Goal: Task Accomplishment & Management: Use online tool/utility

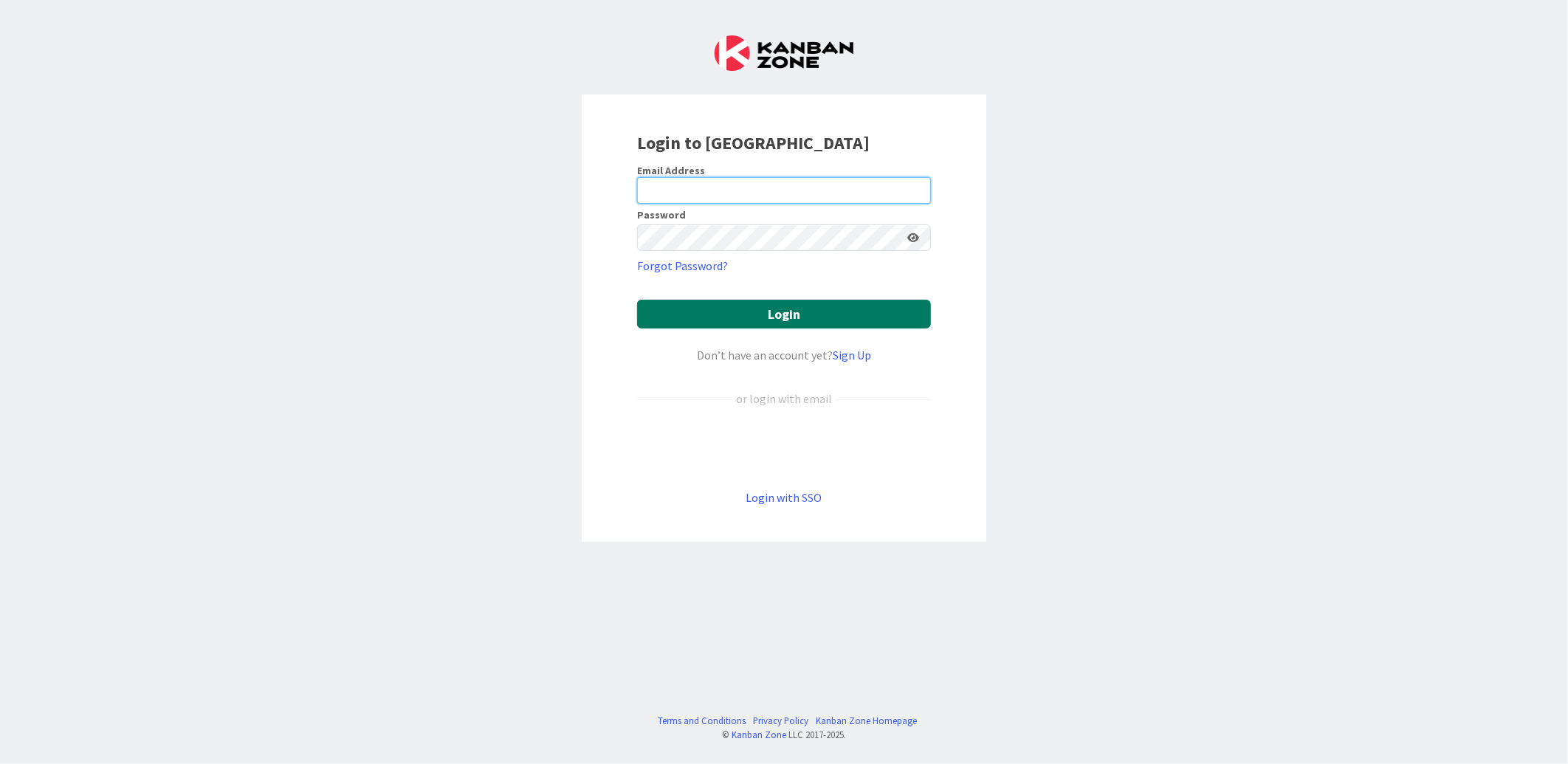
type input "[EMAIL_ADDRESS][DOMAIN_NAME]"
click at [709, 314] on button "Login" at bounding box center [784, 314] width 294 height 29
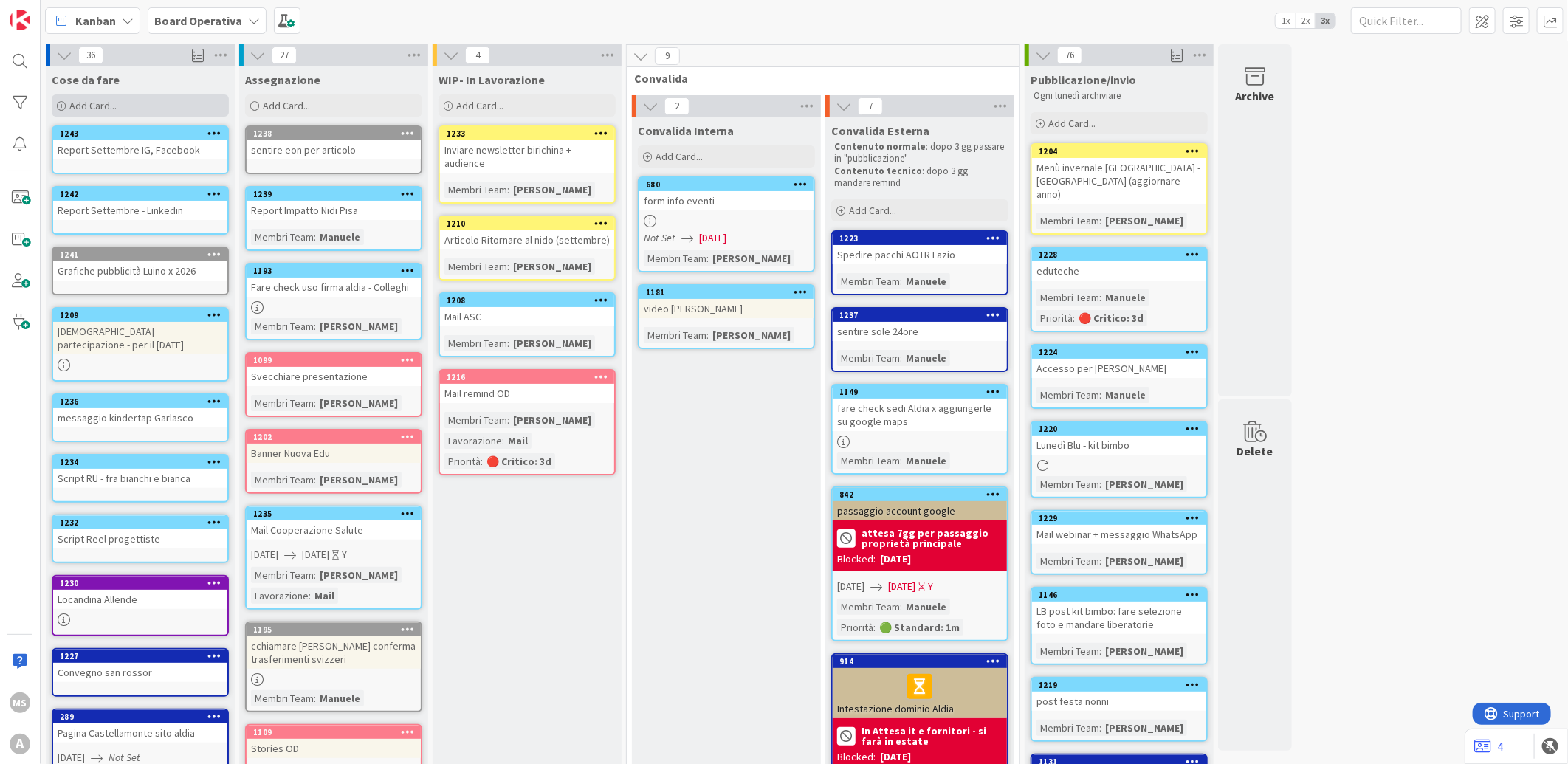
click at [159, 111] on div "Add Card..." at bounding box center [140, 105] width 177 height 22
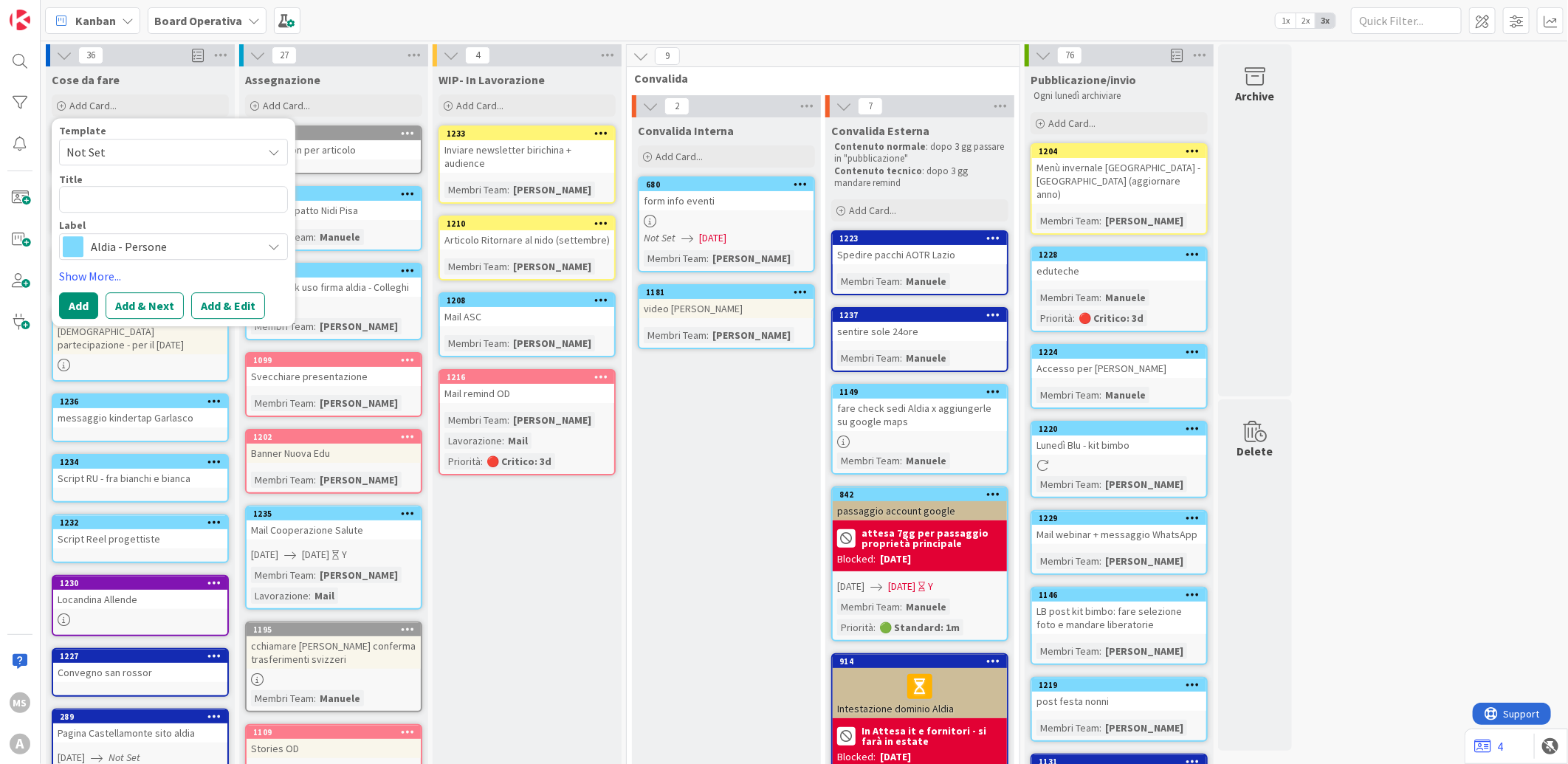
click at [129, 216] on div "Template Not Set Title 0 / 128 Label Aldia - Persone" at bounding box center [174, 193] width 229 height 135
click at [135, 205] on textarea at bounding box center [174, 199] width 229 height 27
type textarea "x"
type textarea "g"
type textarea "x"
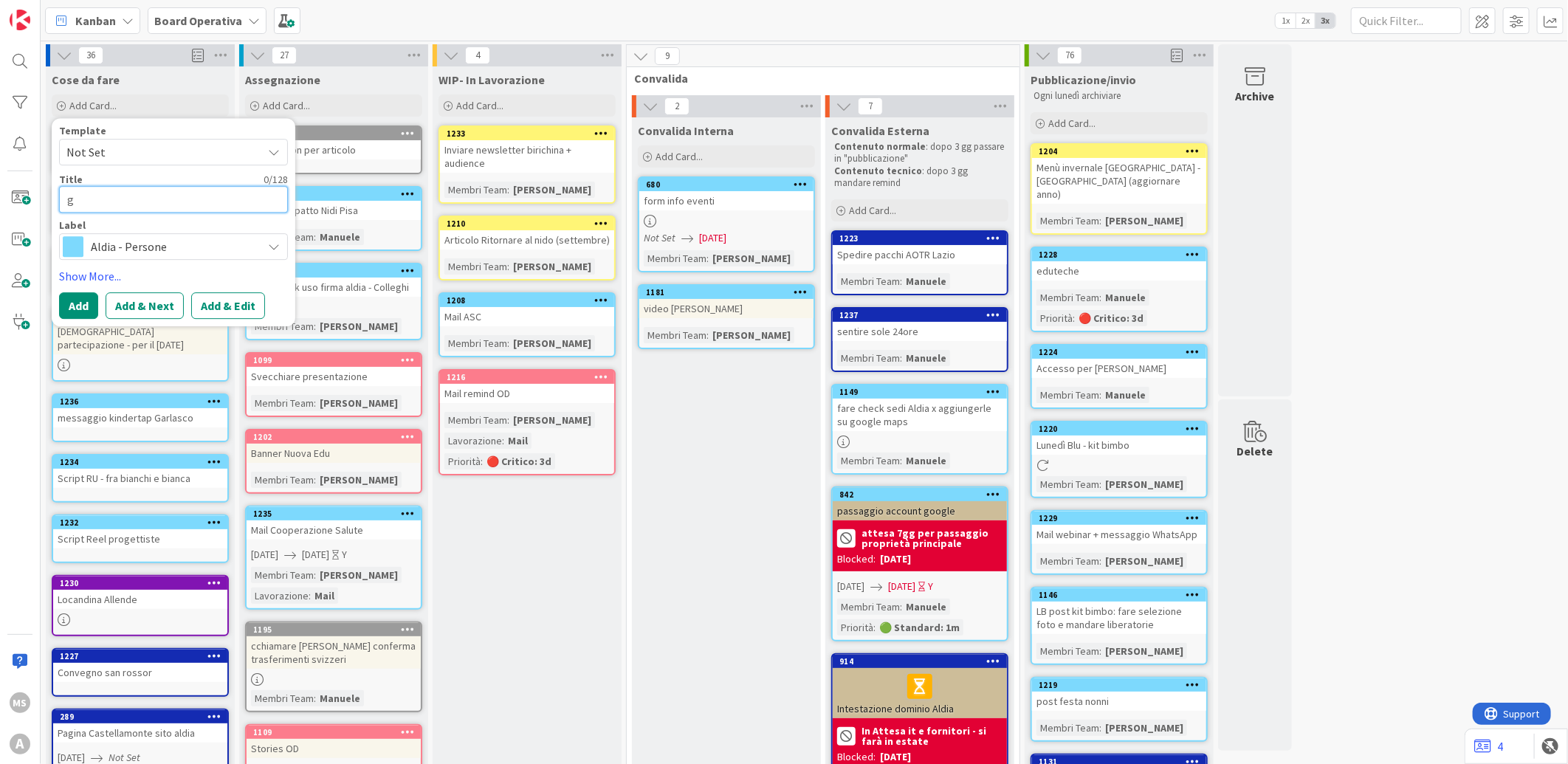
type textarea "gr"
type textarea "x"
type textarea "gra"
type textarea "x"
type textarea "graf"
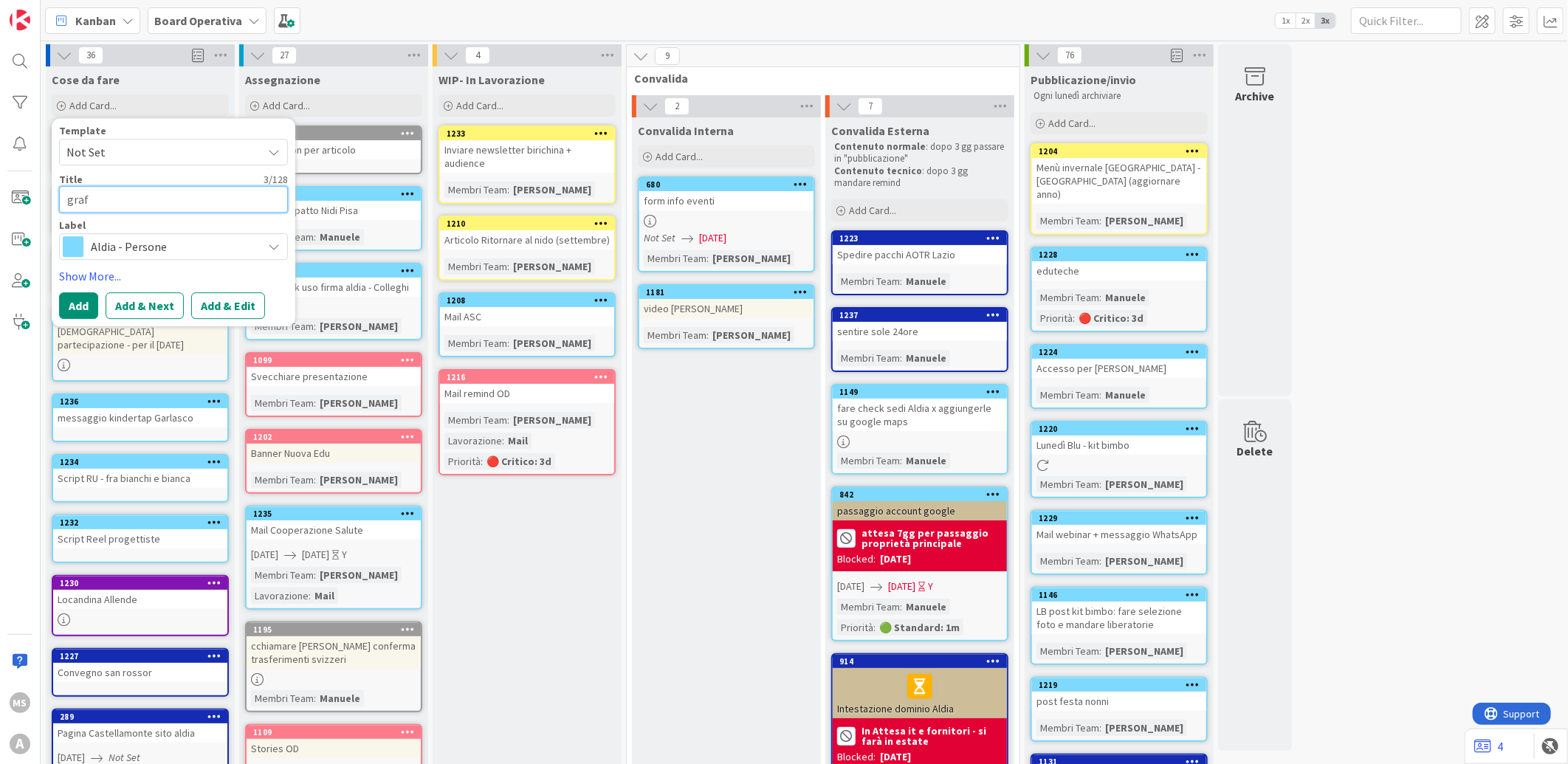
type textarea "x"
type textarea "grafi"
type textarea "x"
type textarea "grafic"
type textarea "x"
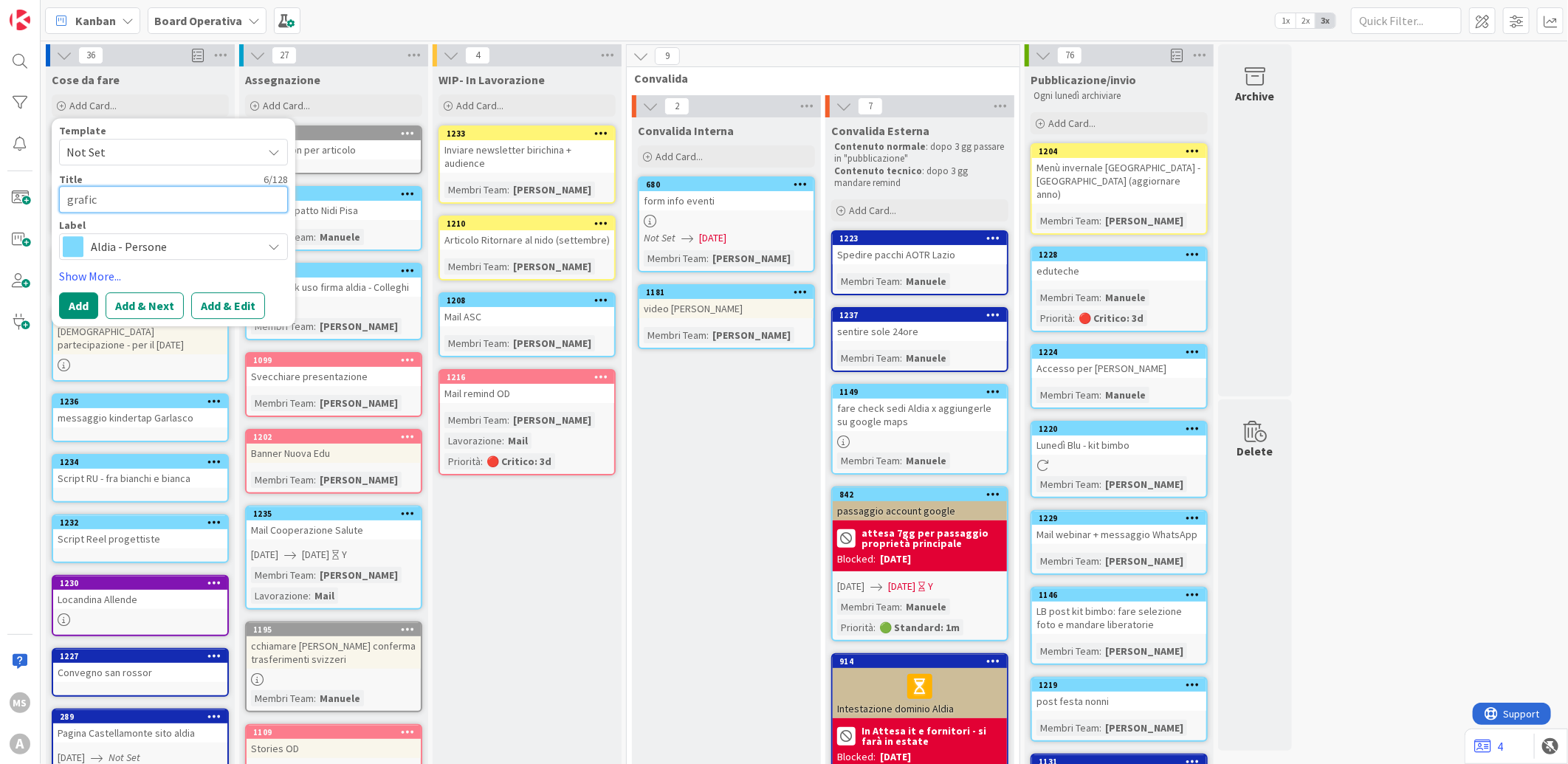
type textarea "grafica"
type textarea "x"
type textarea "grafica"
type textarea "x"
type textarea "grafica r"
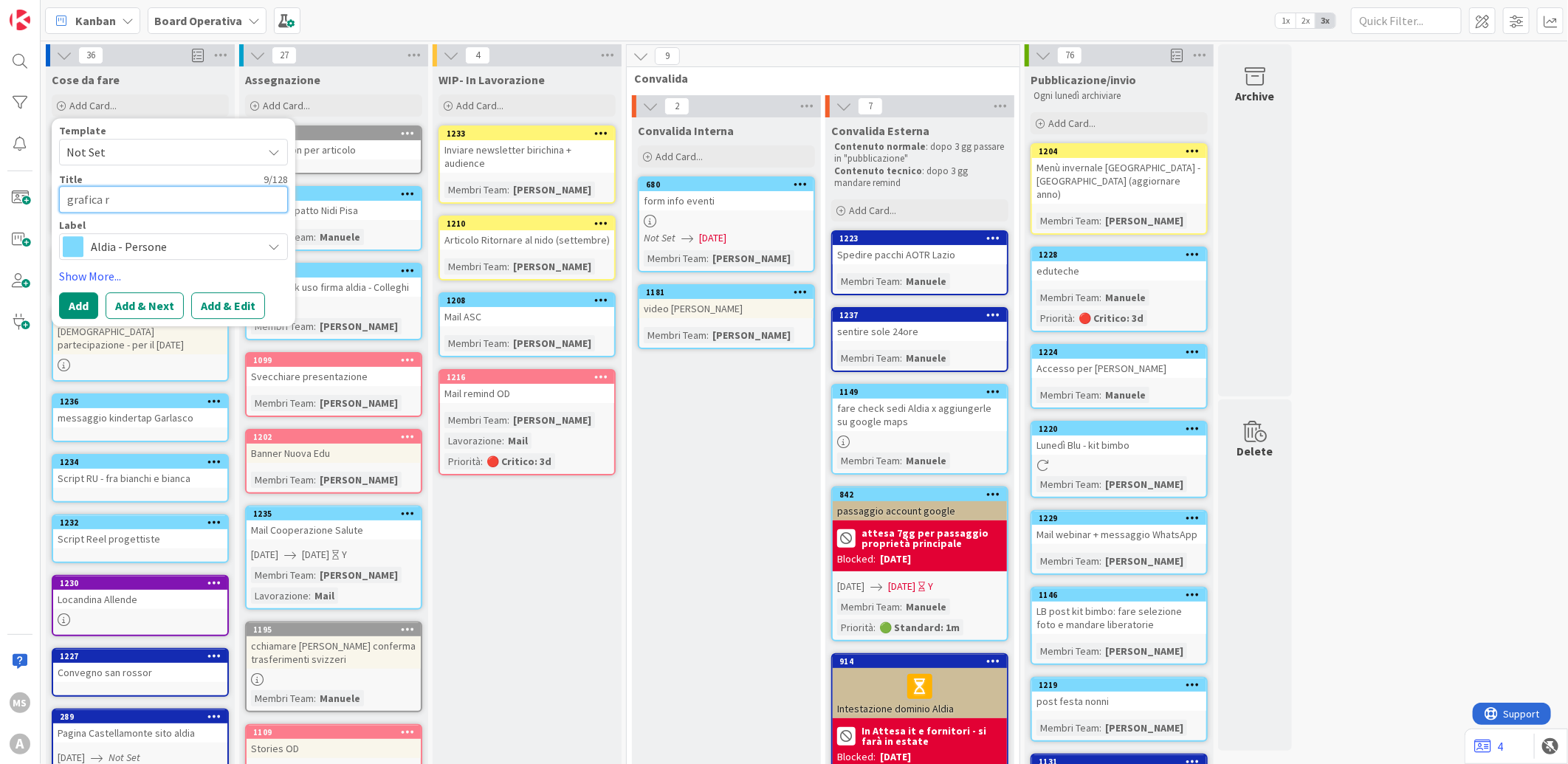
type textarea "x"
type textarea "grafica ri"
type textarea "x"
type textarea "grafica riv"
type textarea "x"
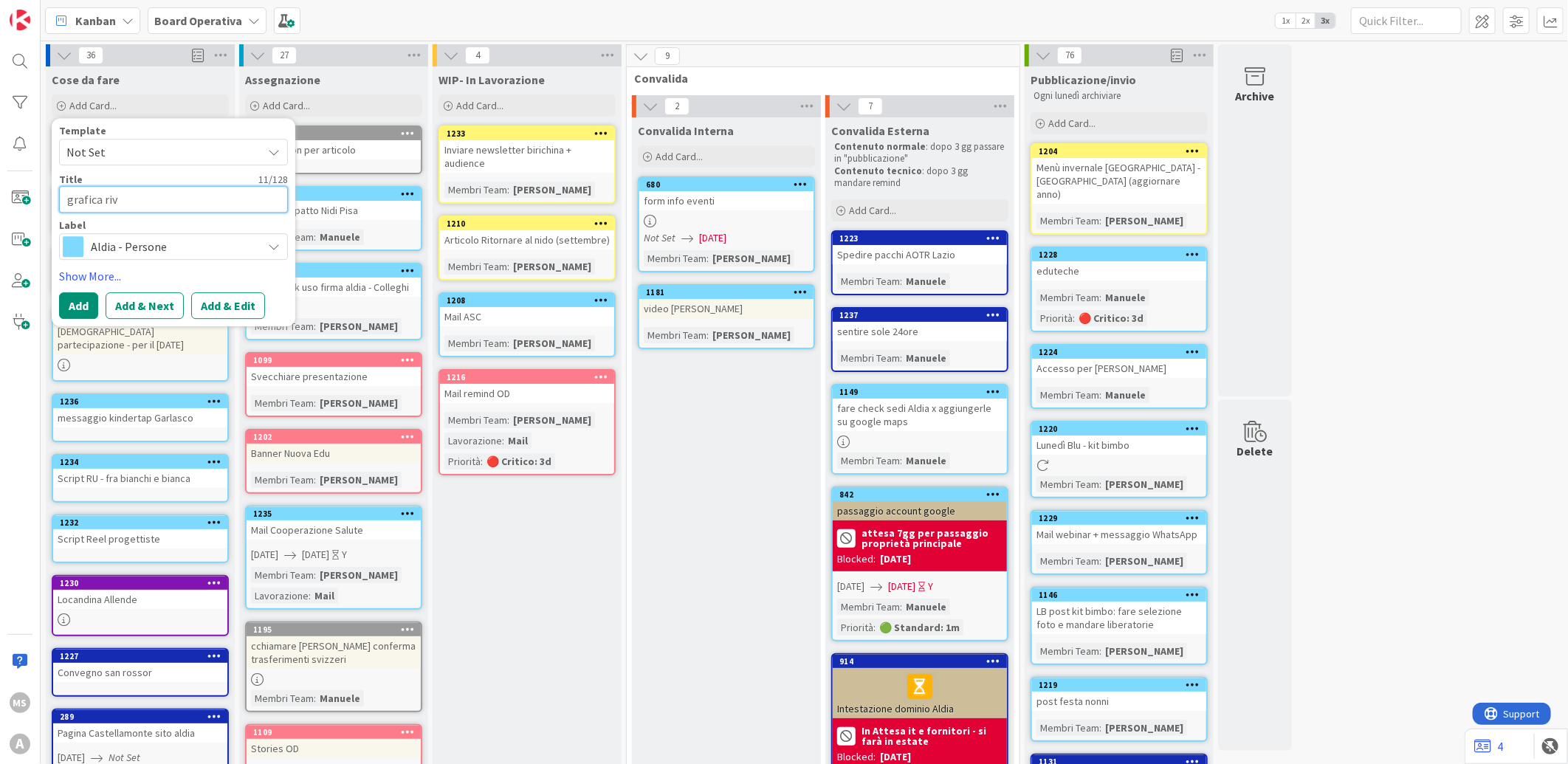
type textarea "grafica rivo"
type textarea "x"
type textarea "grafica rivol"
type textarea "x"
type textarea "grafica rivoli"
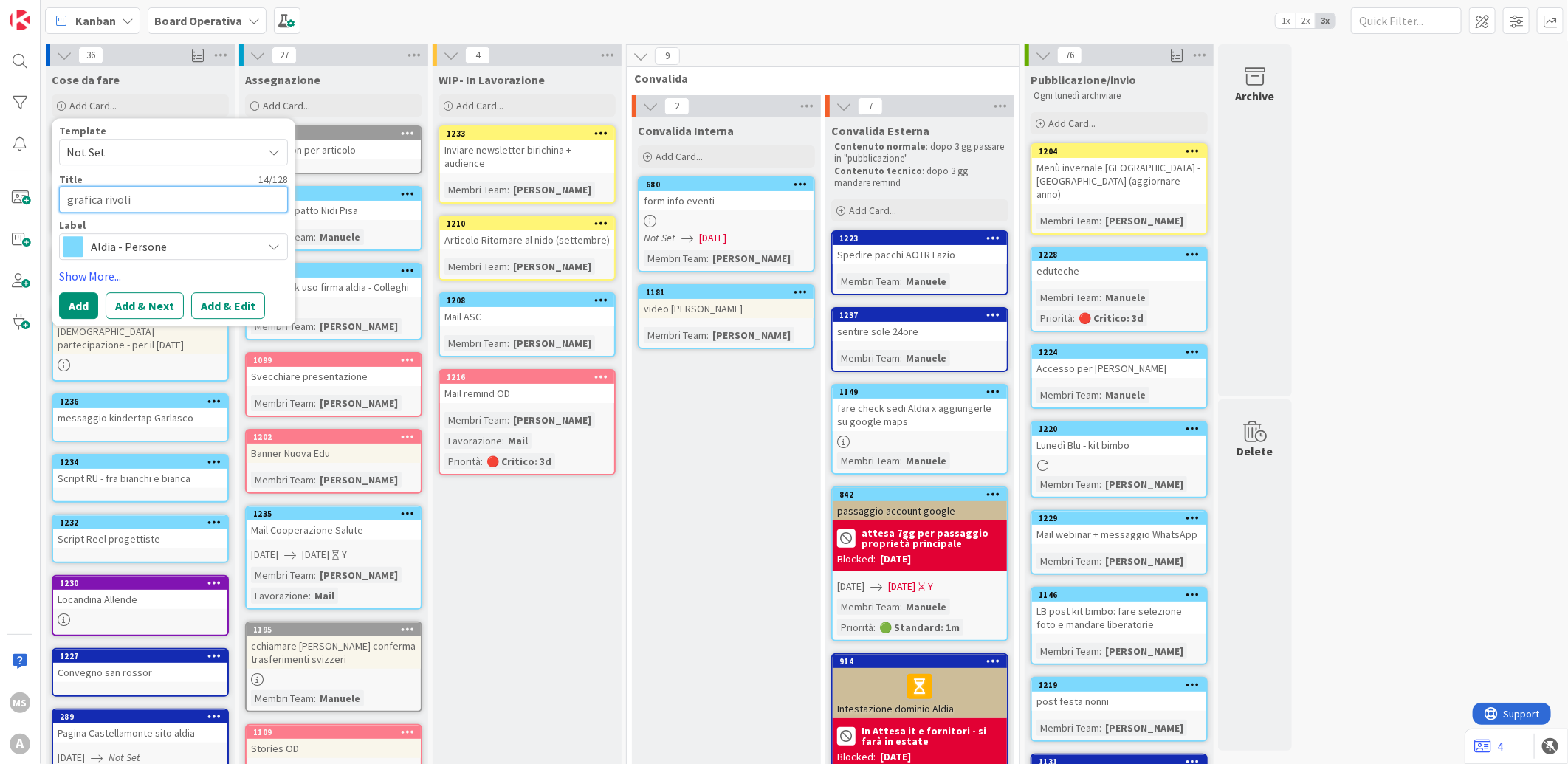
type textarea "x"
type textarea "grafica rivoli"
type textarea "x"
type textarea "grafica rivoli -"
type textarea "x"
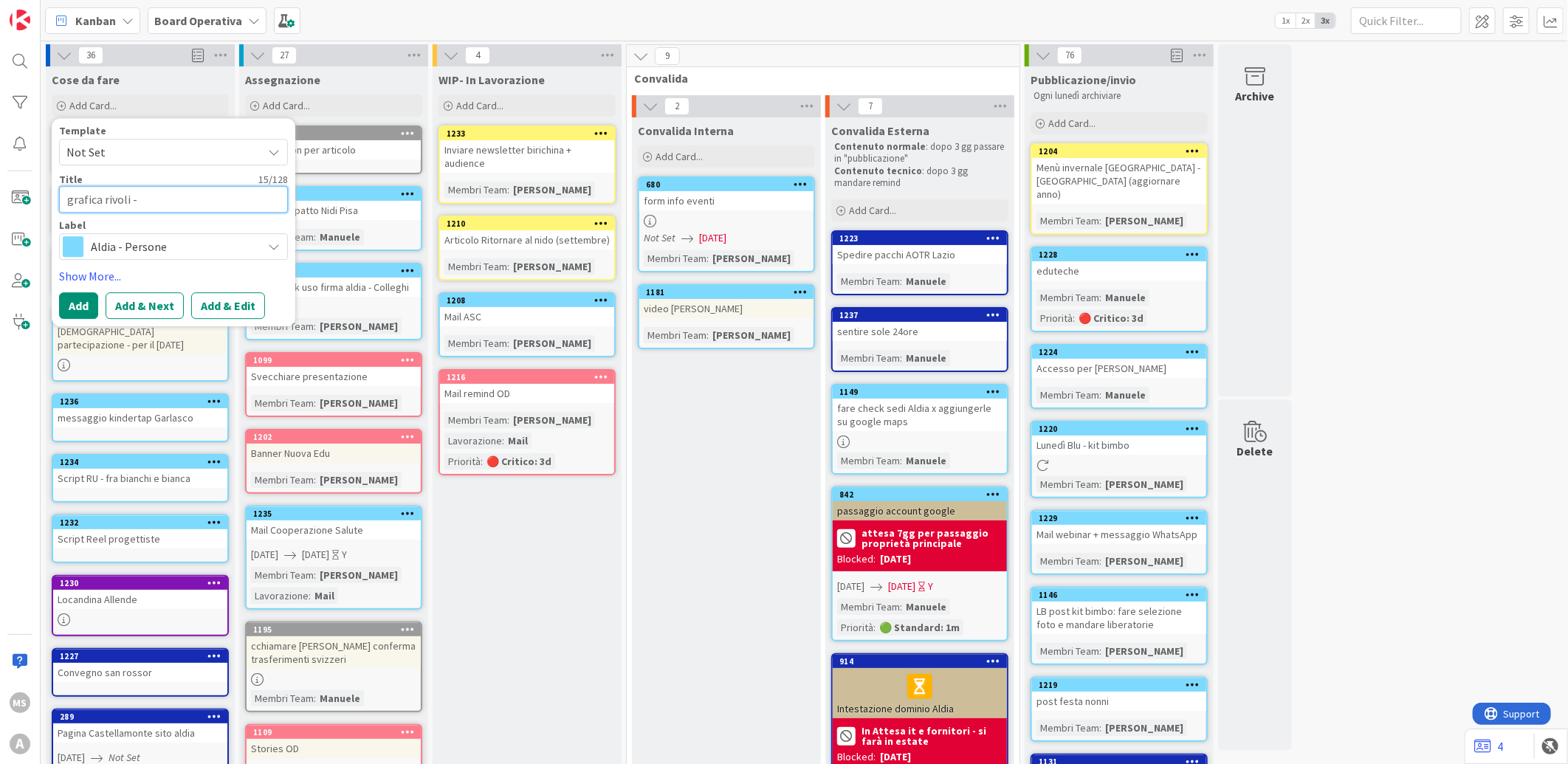
type textarea "grafica rivoli -"
type textarea "x"
type textarea "grafica rivoli - p"
type textarea "x"
type textarea "grafica rivoli - pr"
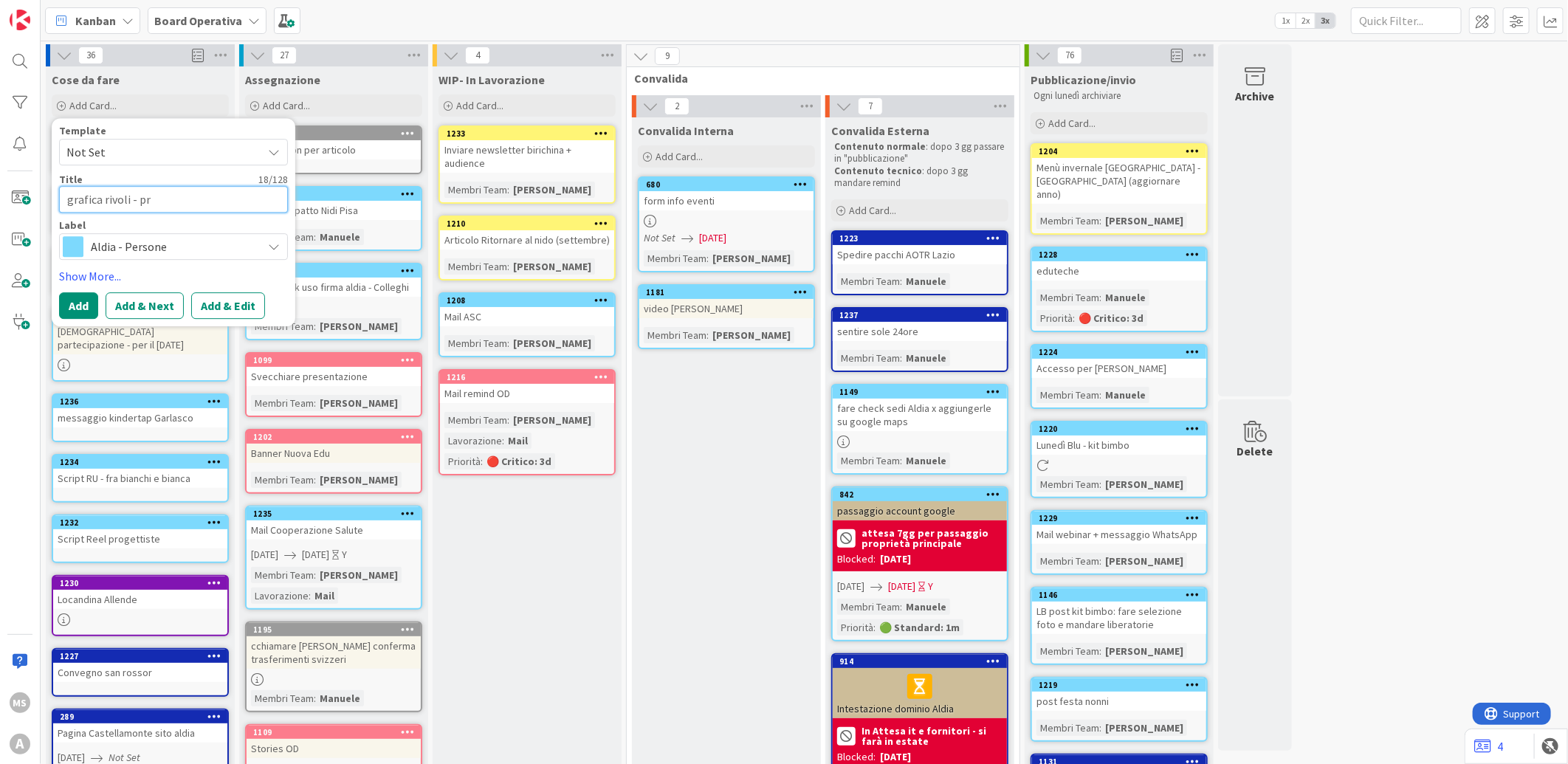
type textarea "x"
type textarea "grafica rivoli - pro"
type textarea "x"
type textarea "grafica rivoli - pr"
type textarea "x"
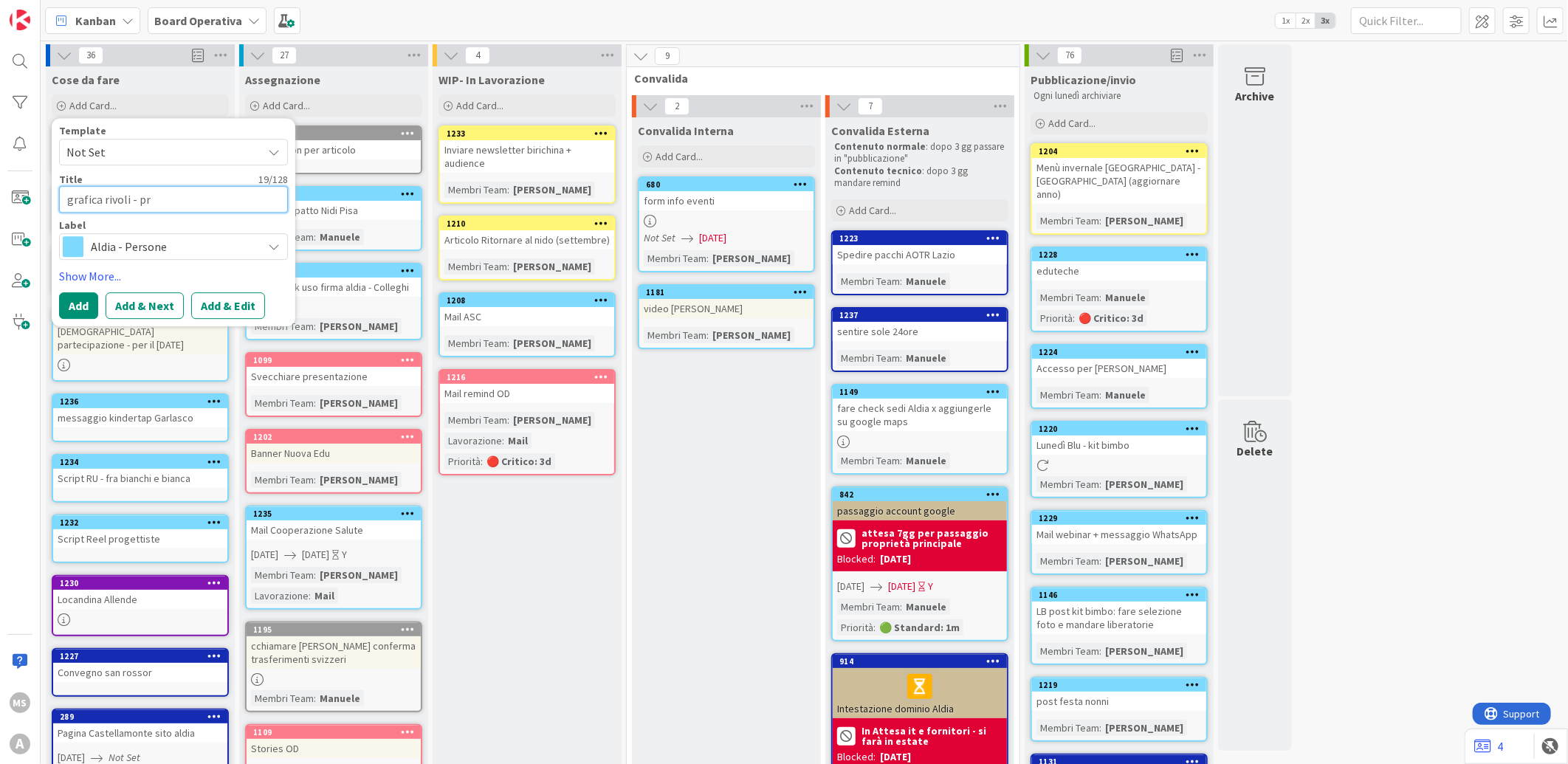
type textarea "grafica rivoli - pri"
type textarea "x"
type textarea "grafica rivoli - prim"
type textarea "x"
type textarea "grafica rivoli - prima"
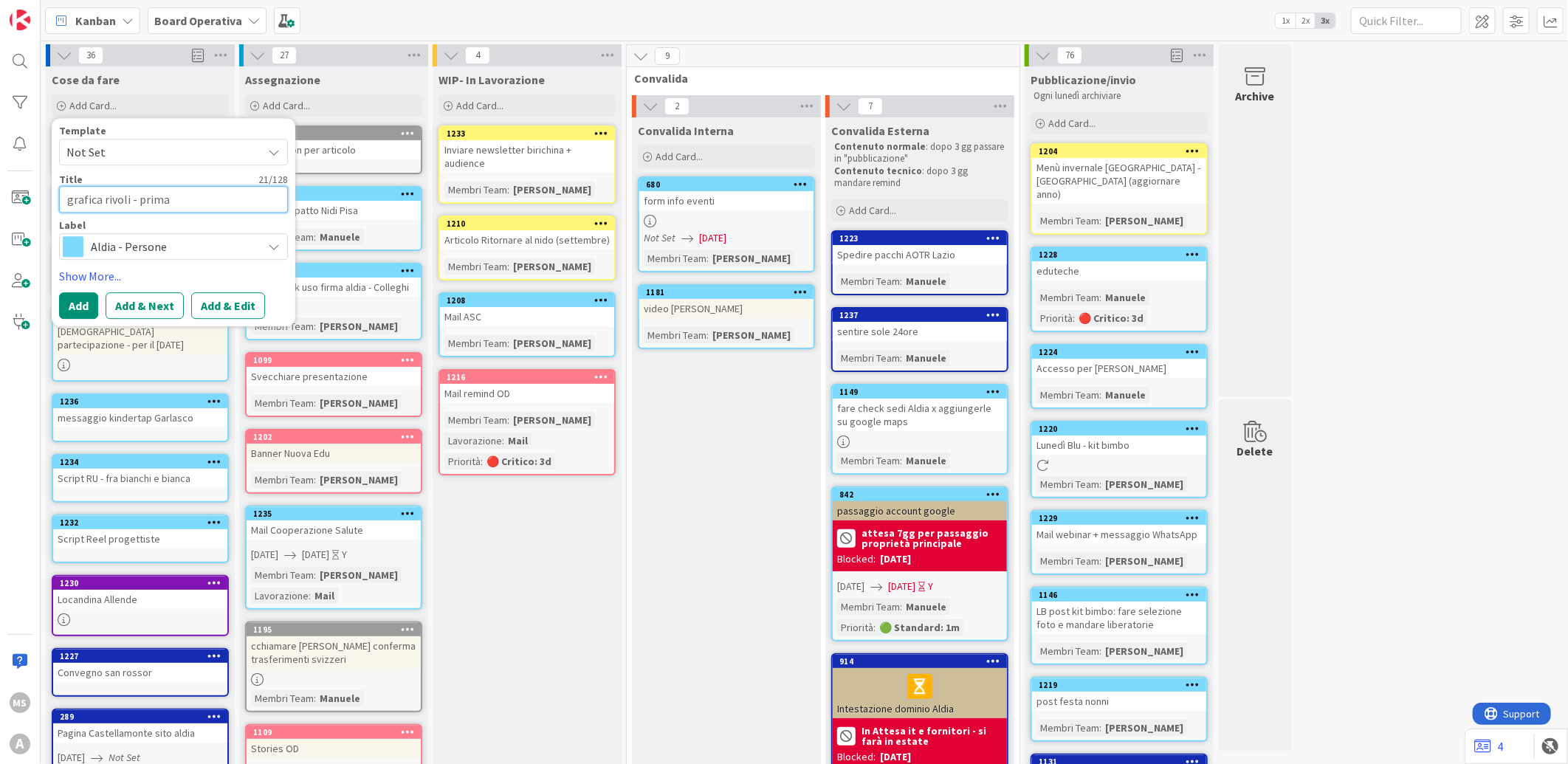
type textarea "x"
type textarea "grafica rivoli - prima"
type textarea "x"
type textarea "grafica rivoli - prima s"
type textarea "x"
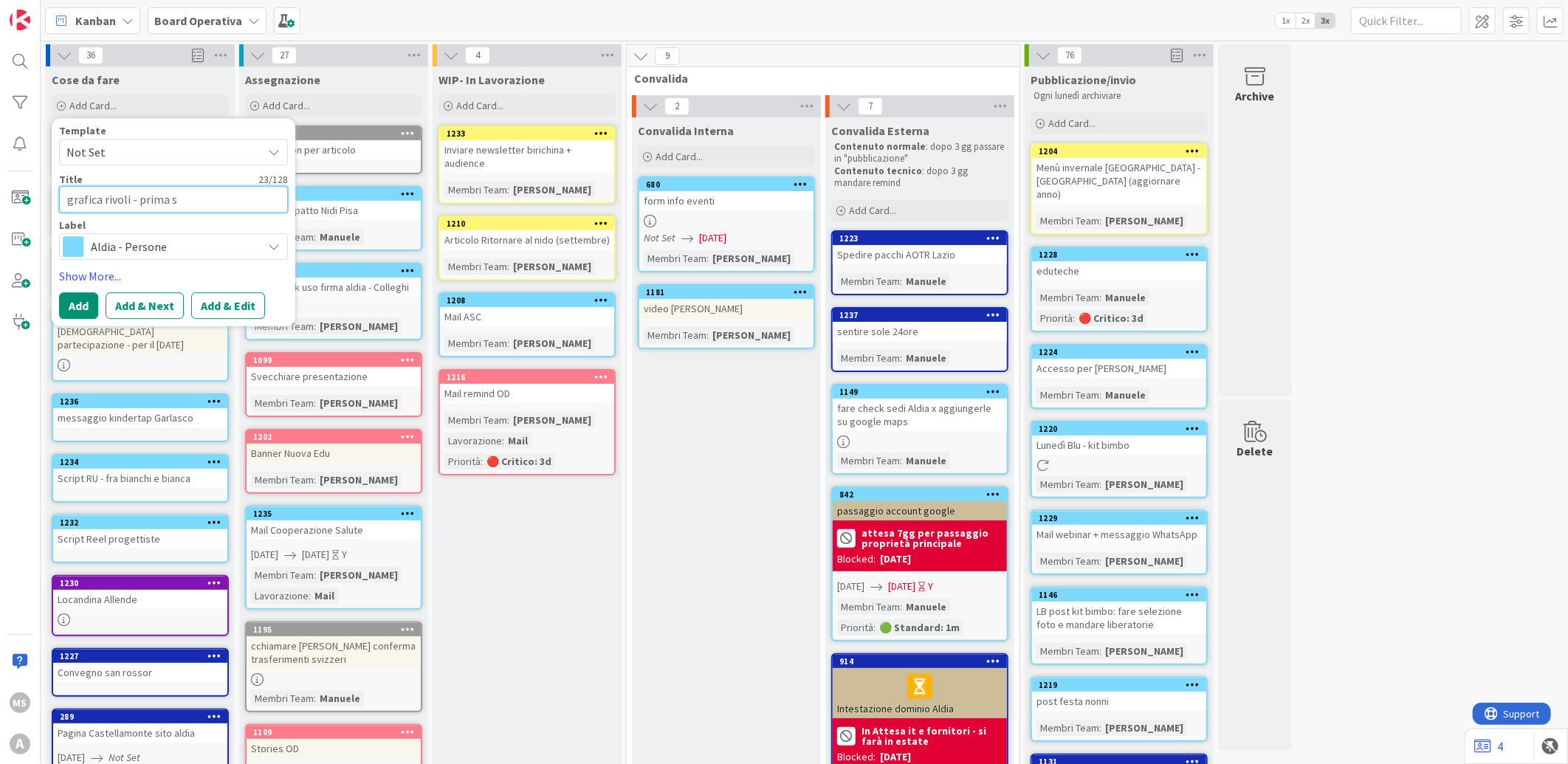
type textarea "grafica rivoli - prima se"
type textarea "x"
type textarea "grafica rivoli - prima set"
type textarea "x"
type textarea "grafica rivoli - prima sett"
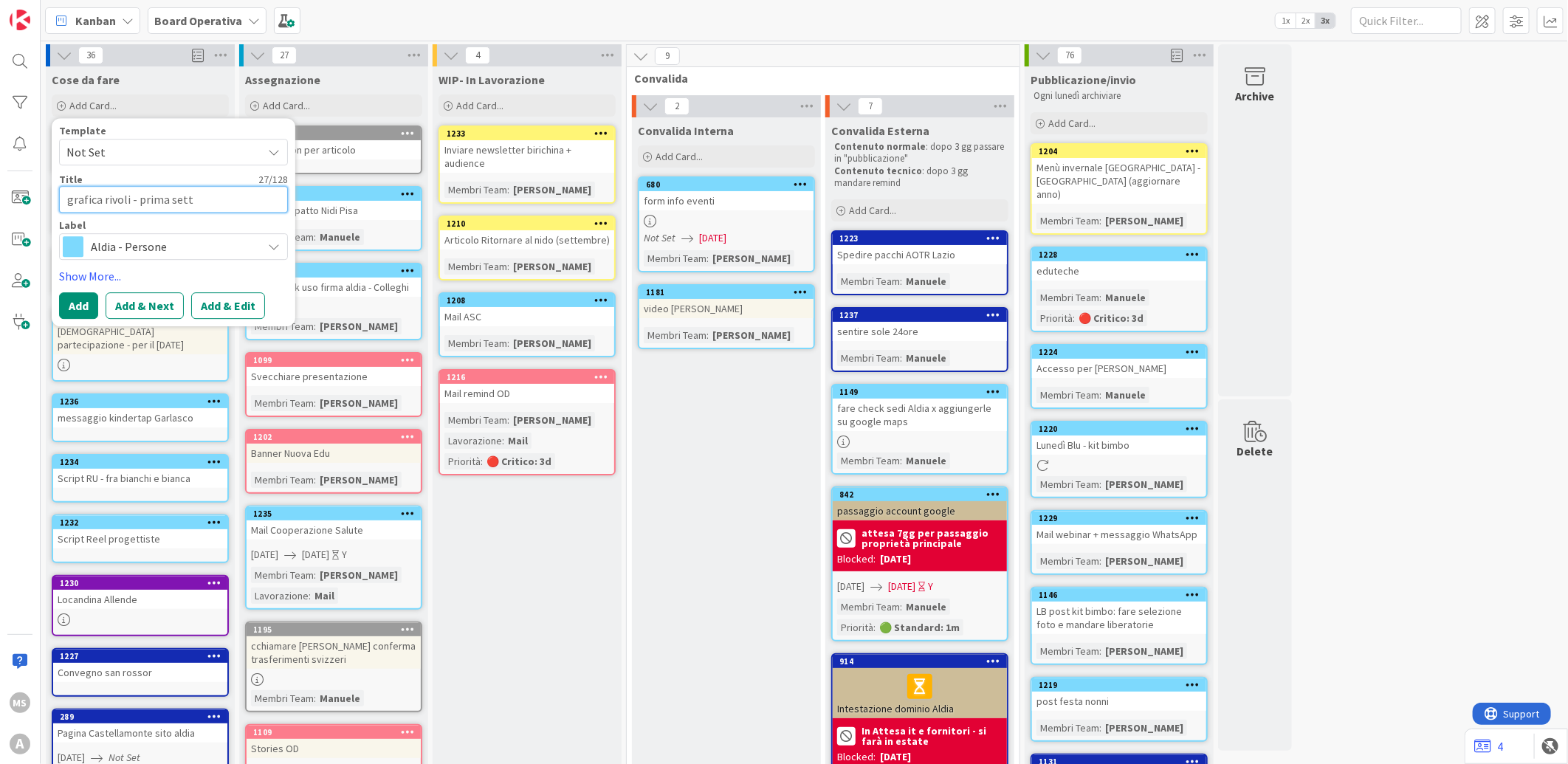
type textarea "x"
type textarea "grafica rivoli - prima setti"
type textarea "x"
type textarea "grafica rivoli - prima settim"
type textarea "x"
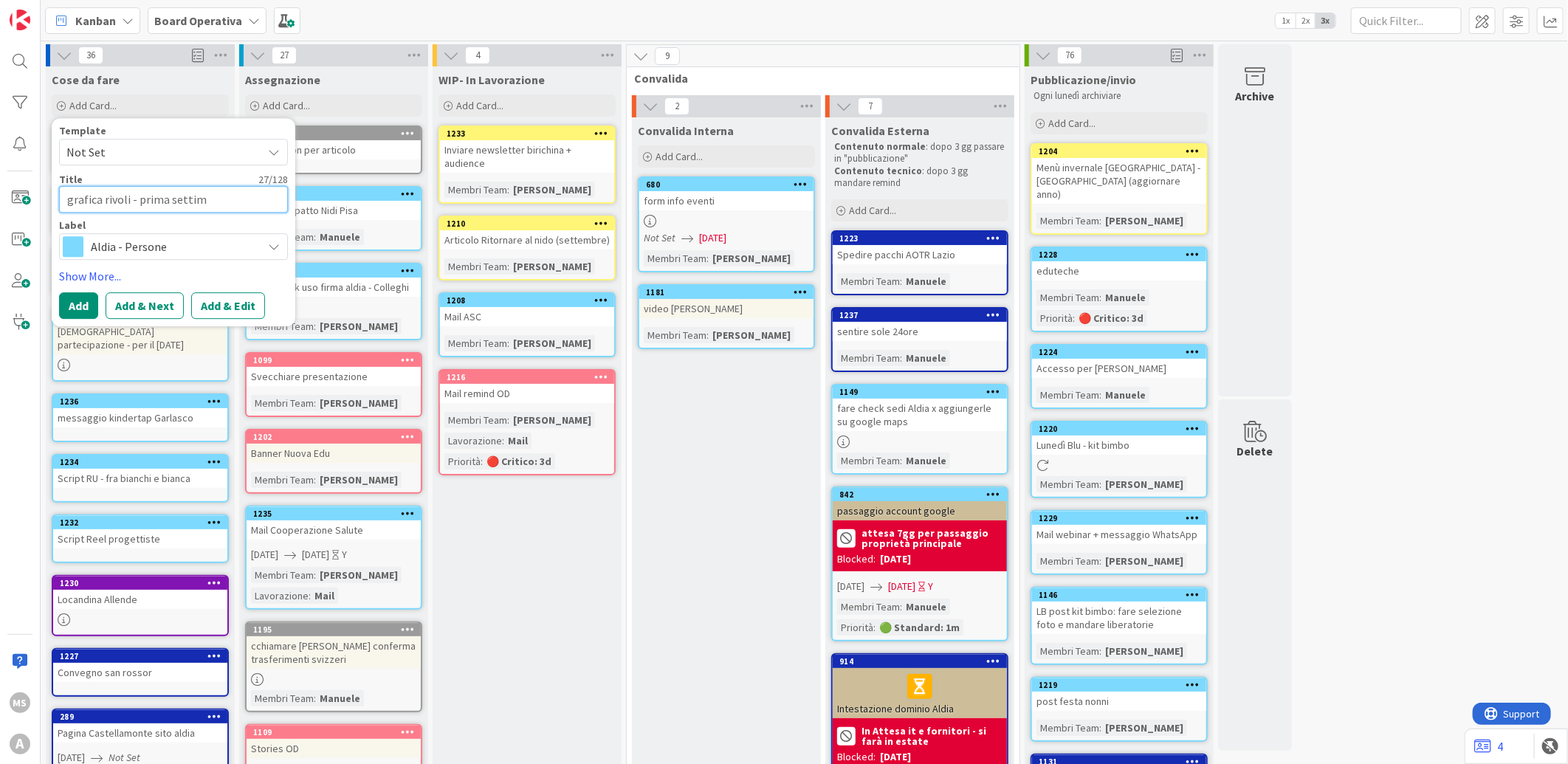
type textarea "grafica rivoli - prima settima"
type textarea "x"
type textarea "grafica rivoli - prima settiman"
type textarea "x"
type textarea "grafica rivoli - prima settimana"
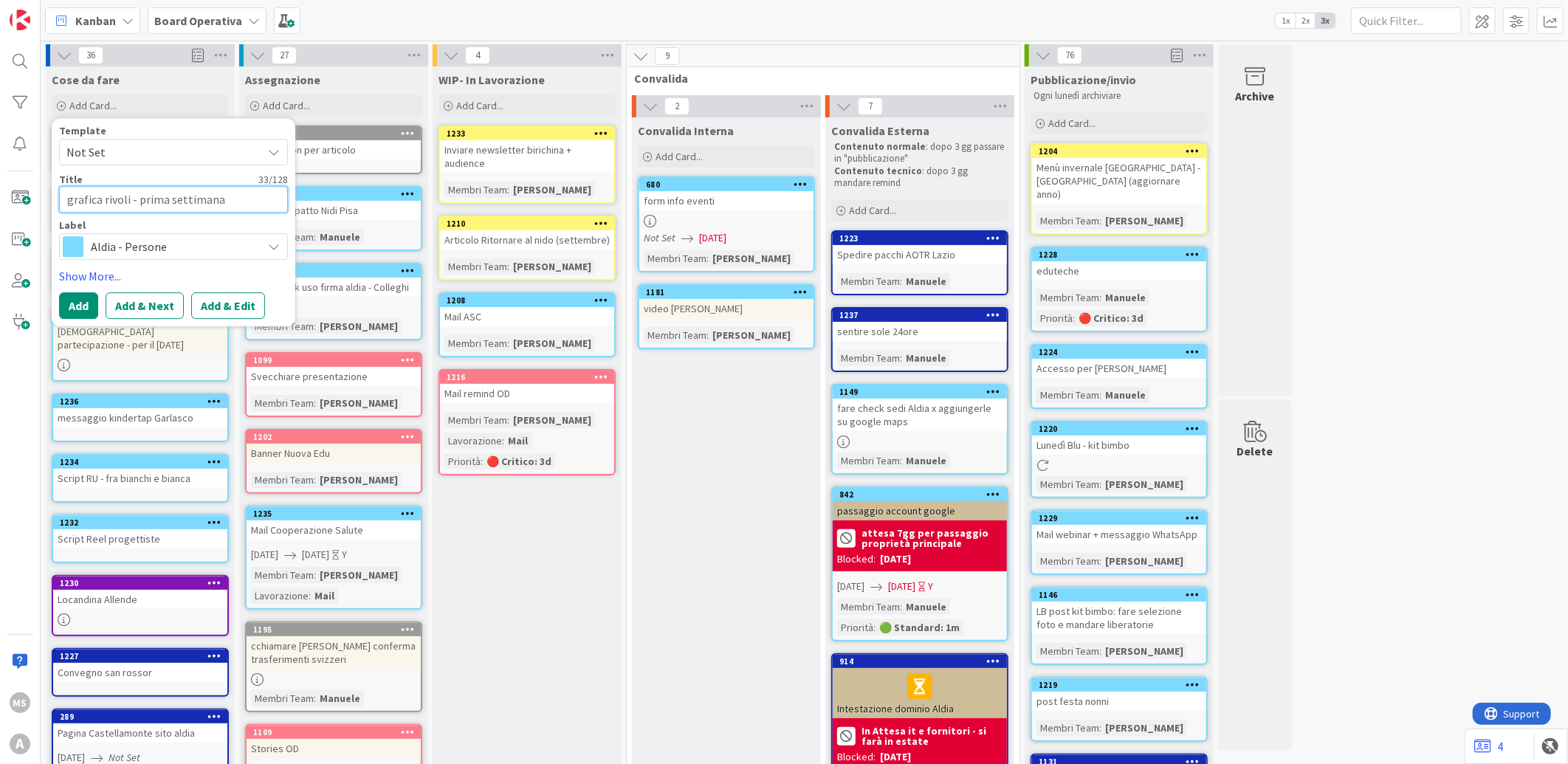
type textarea "x"
type textarea "grafica rivoli - prima settimana do"
type textarea "x"
type textarea "grafica rivoli - prima settimana d"
type textarea "x"
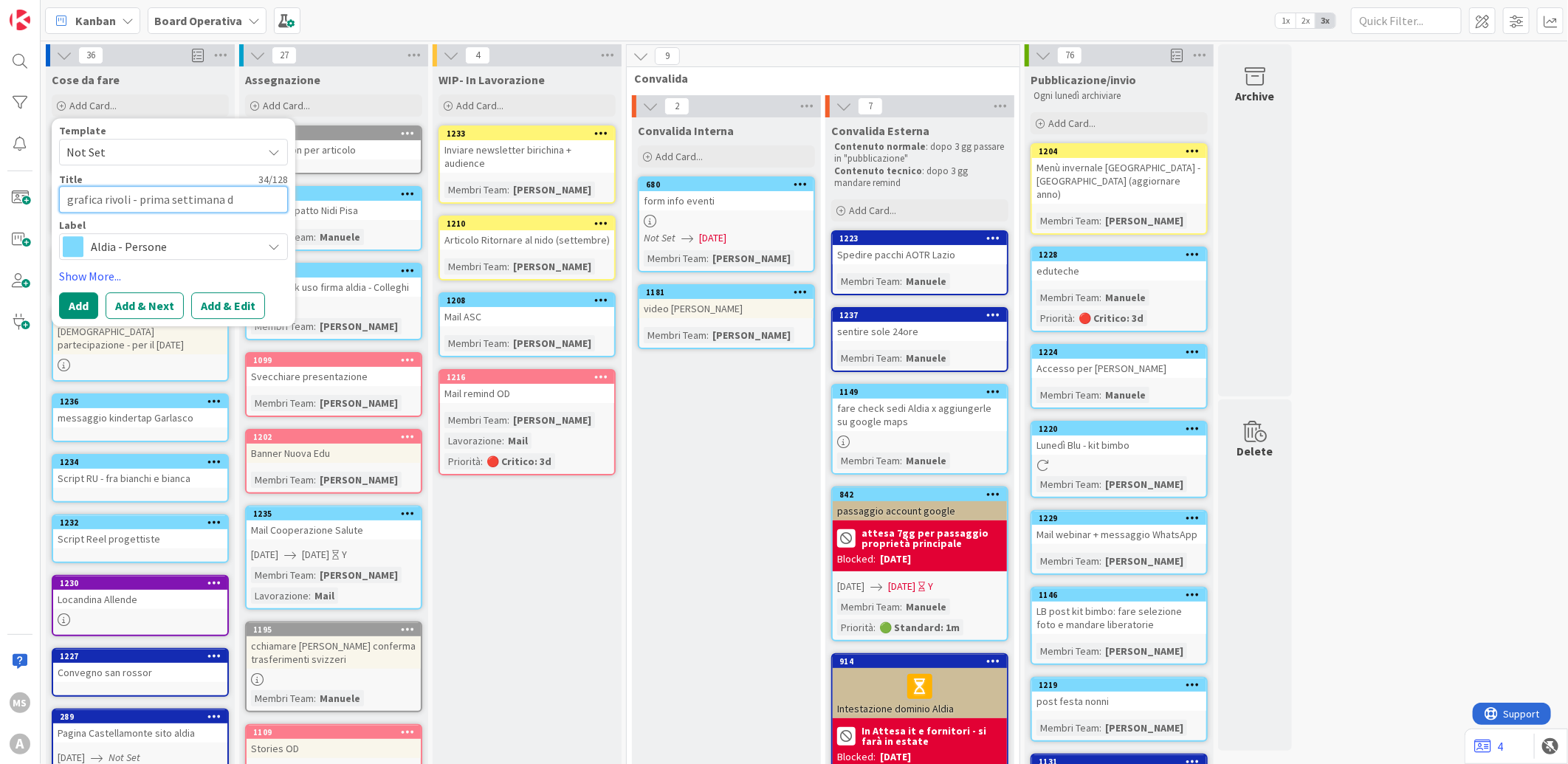
type textarea "grafica rivoli - prima settimana"
type textarea "x"
type textarea "grafica rivoli - prima settimana n"
type textarea "x"
type textarea "grafica rivoli - prima settimana no"
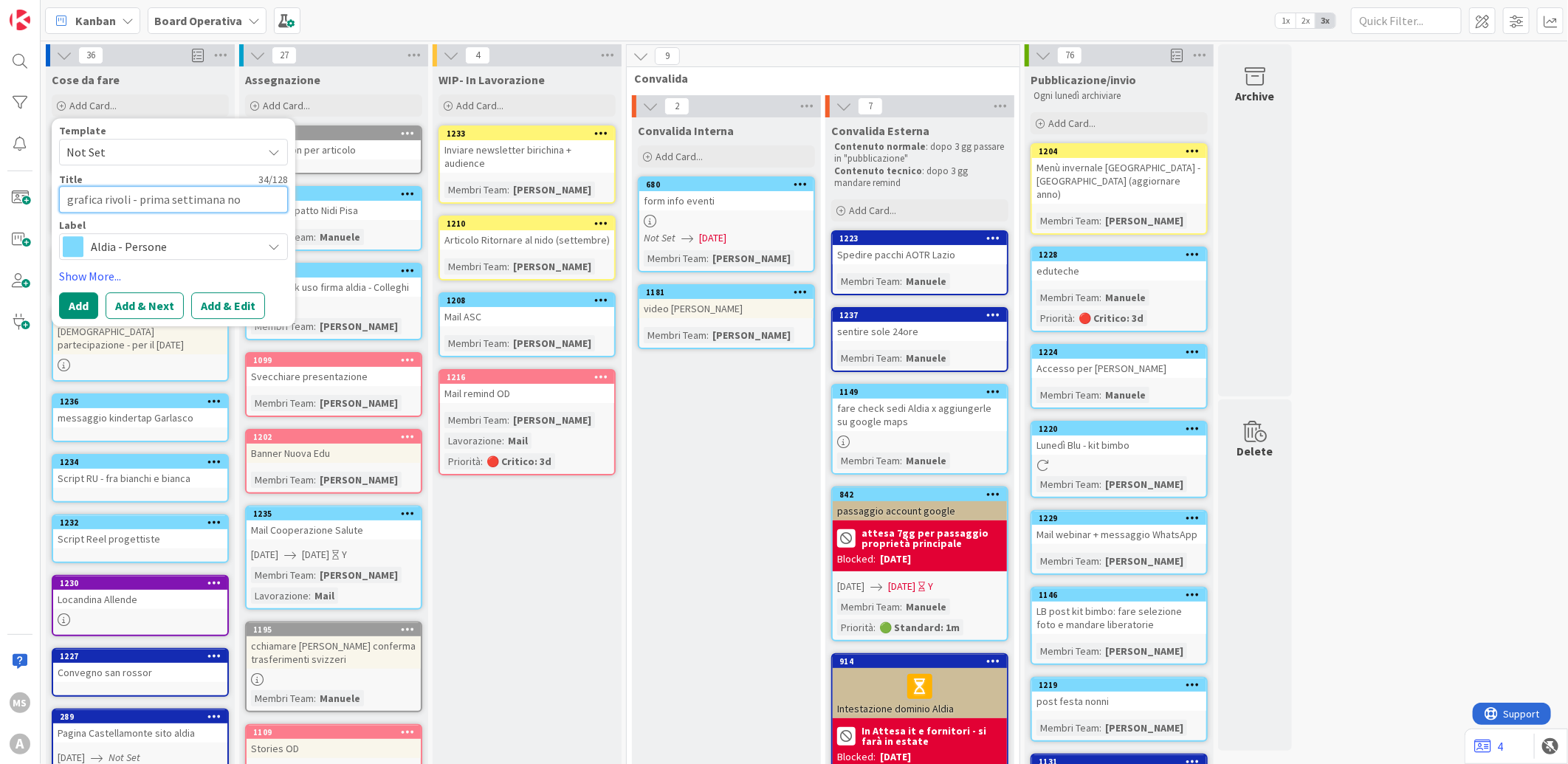
type textarea "x"
type textarea "grafica rivoli - prima settimana nov"
type textarea "x"
type textarea "grafica rivoli - prima settimana nove"
type textarea "x"
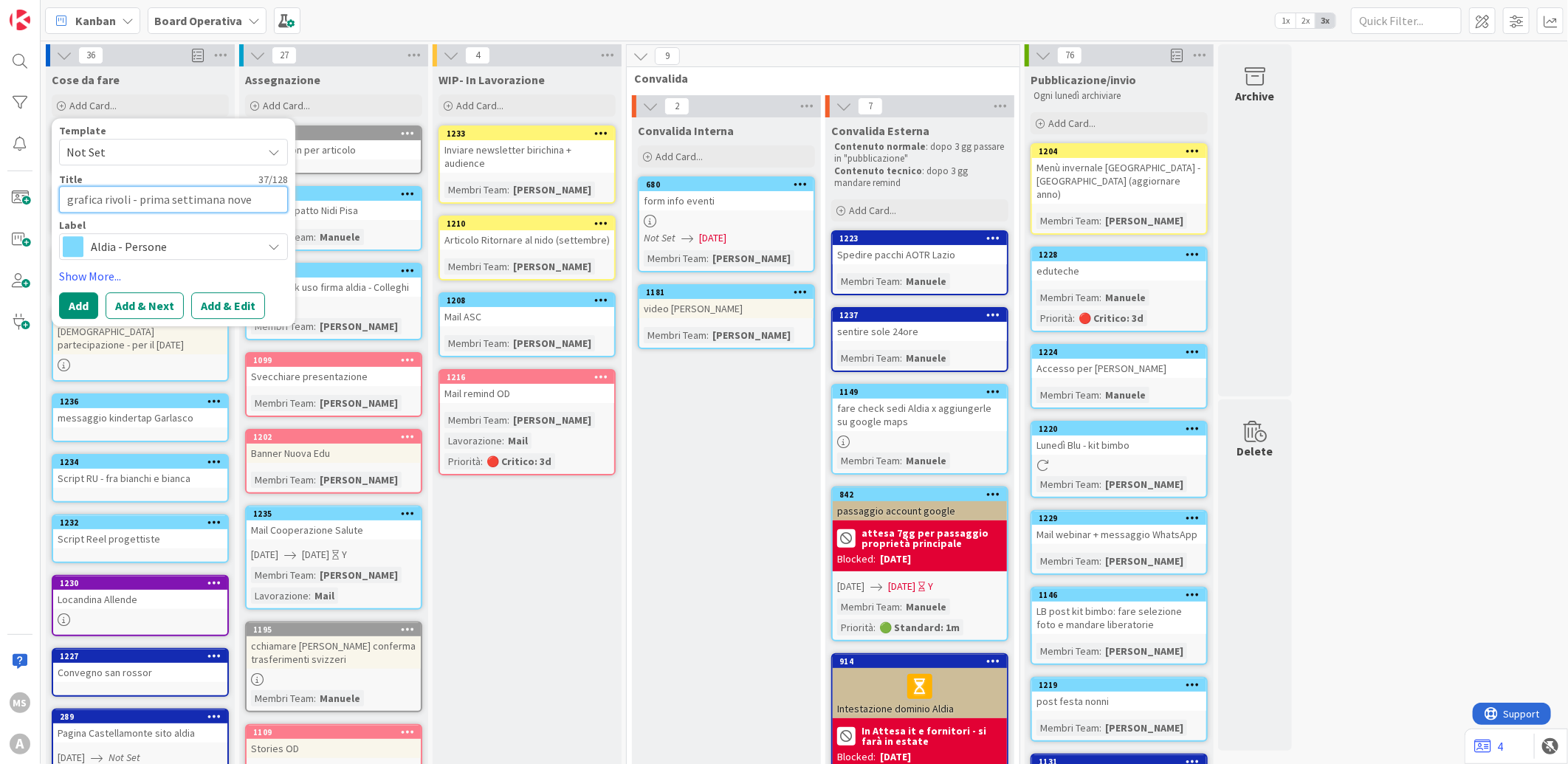
type textarea "grafica rivoli - prima settimana novem"
type textarea "x"
type textarea "grafica rivoli - prima settimana novemb"
type textarea "x"
type textarea "grafica rivoli - prima settimana novembr"
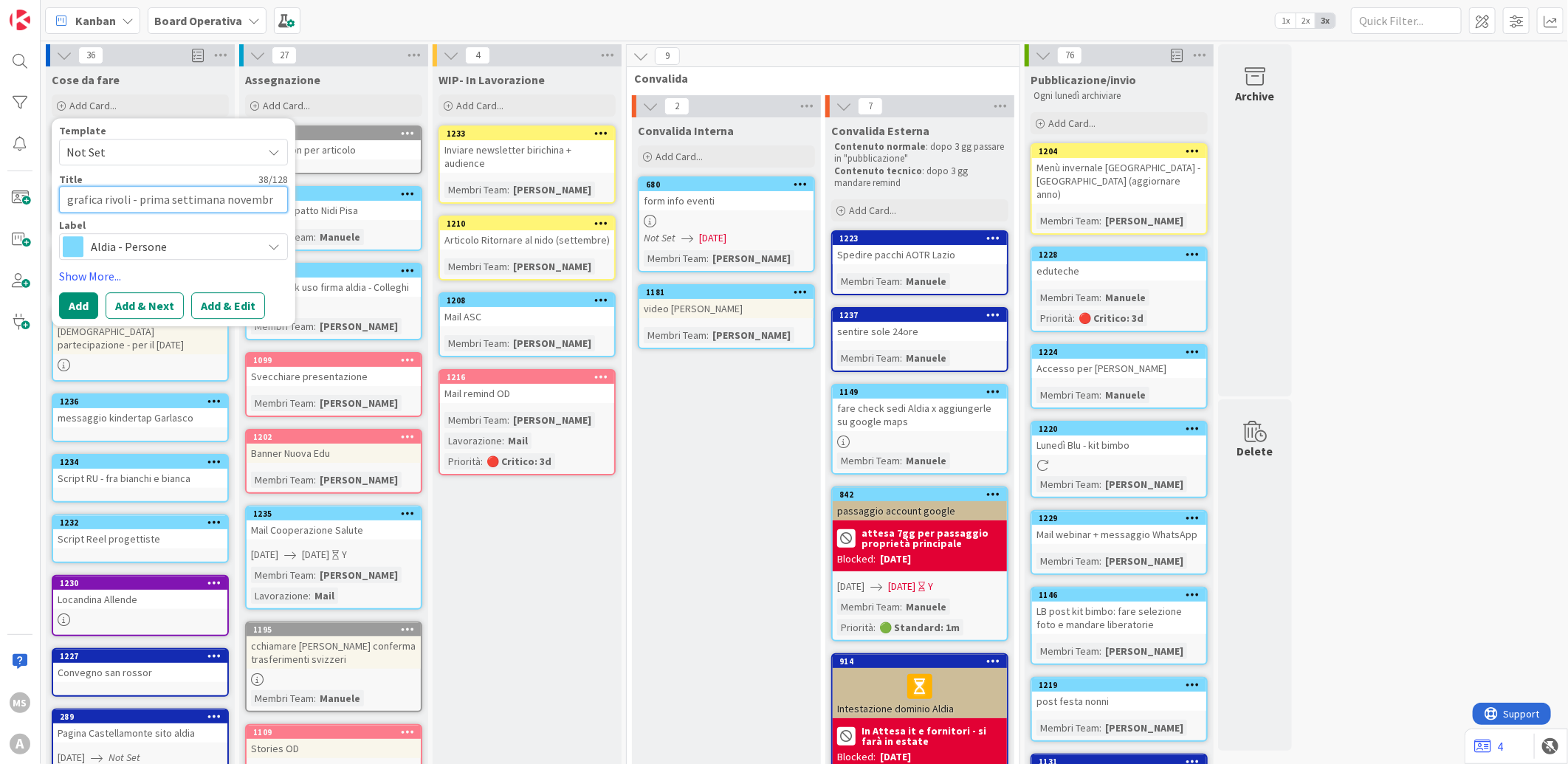
type textarea "x"
type textarea "grafica rivoli - prima settimana novembre"
